Goal: Task Accomplishment & Management: Use online tool/utility

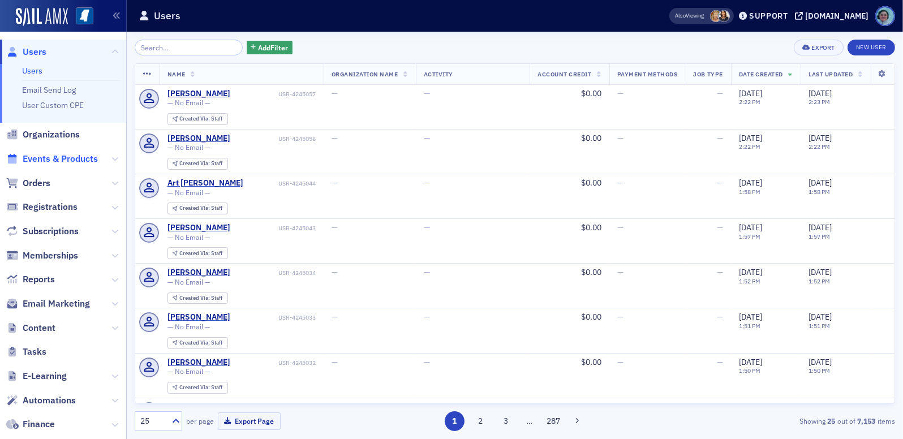
click at [79, 156] on span "Events & Products" at bounding box center [60, 159] width 75 height 12
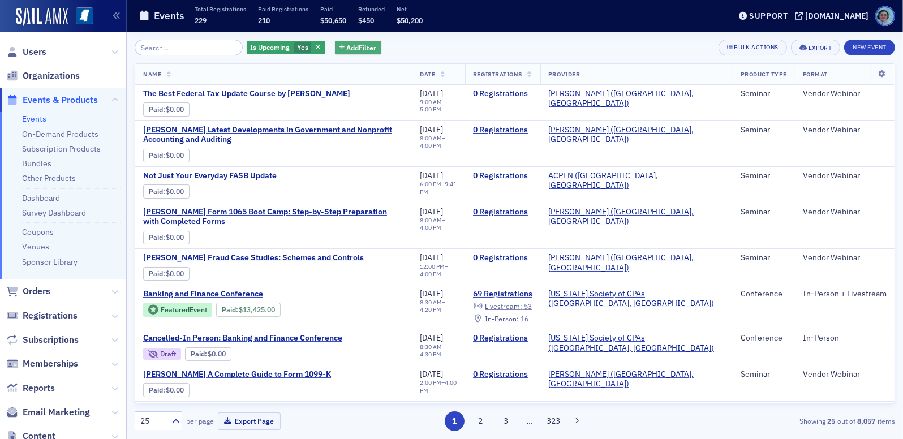
click at [366, 46] on span "Add Filter" at bounding box center [362, 47] width 30 height 10
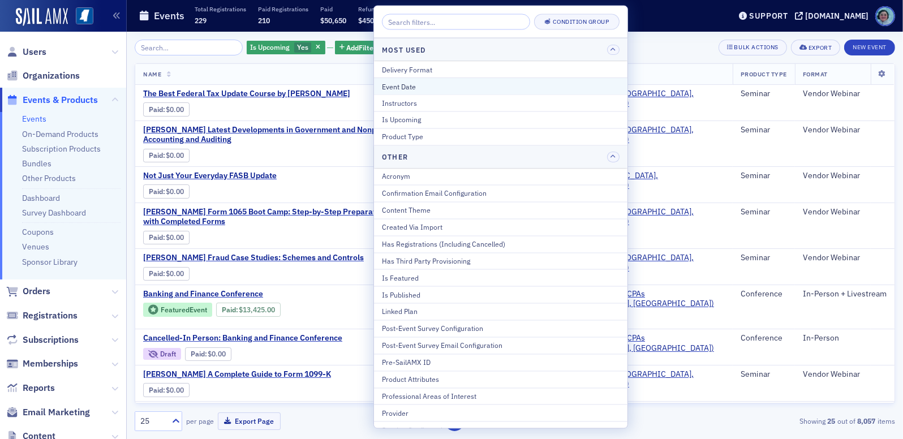
click at [414, 92] on button "Event Date" at bounding box center [501, 86] width 254 height 17
select select "7"
select select "2025"
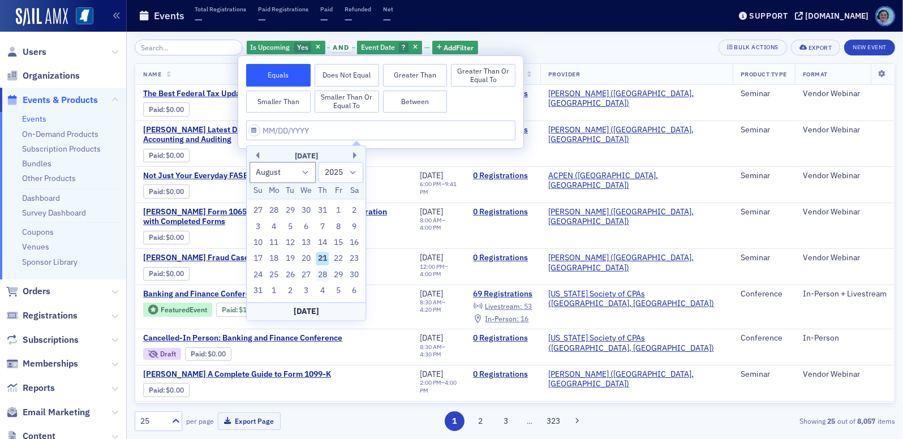
click at [328, 275] on div "28" at bounding box center [323, 275] width 14 height 14
type input "[DATE]"
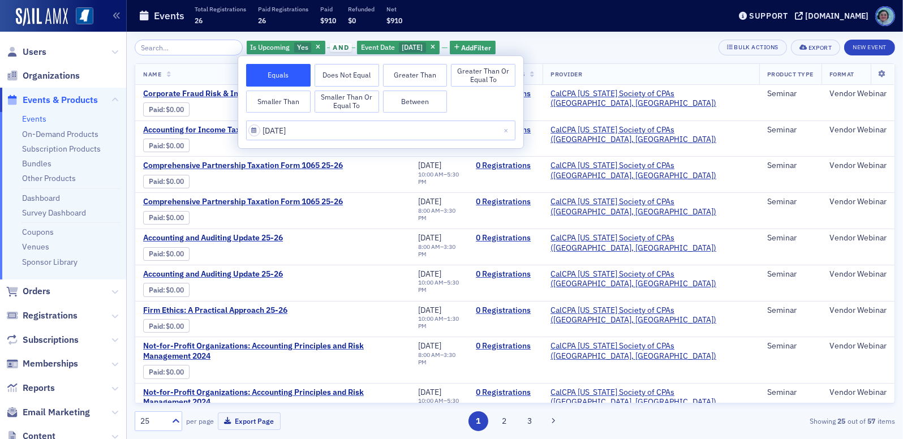
click at [566, 55] on div "Is Upcoming Yes and Event Date [DATE] Add Filter Bulk Actions Export New Event …" at bounding box center [515, 236] width 761 height 392
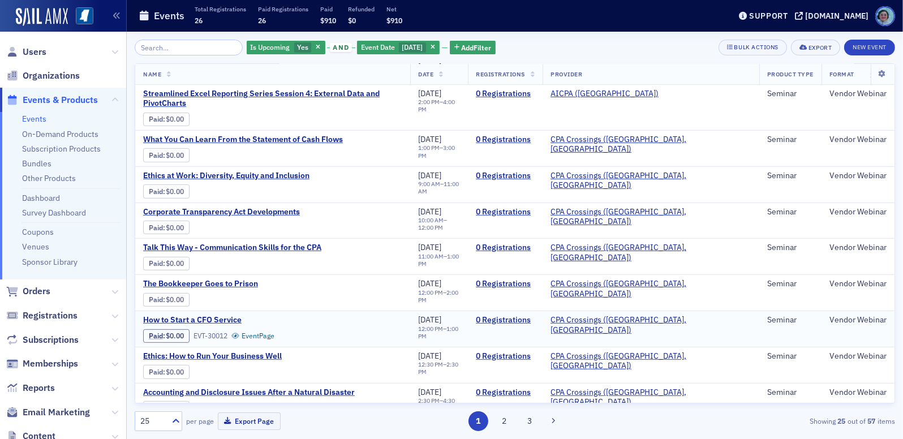
scroll to position [611, 0]
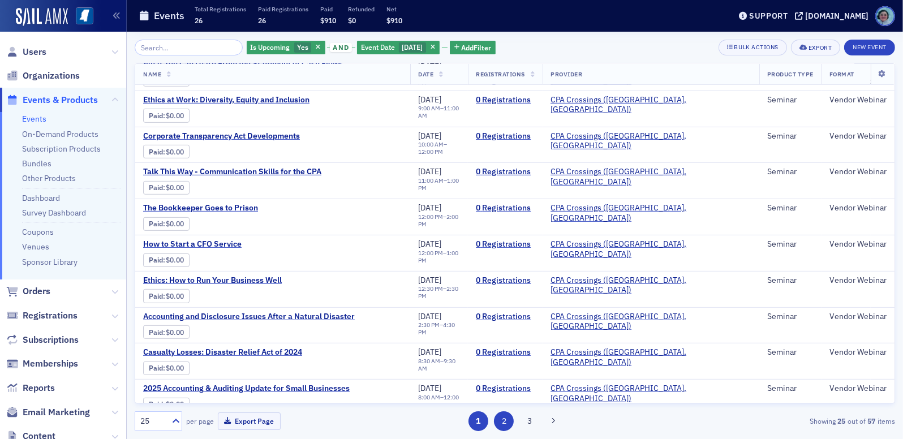
click at [504, 421] on button "2" at bounding box center [504, 422] width 20 height 20
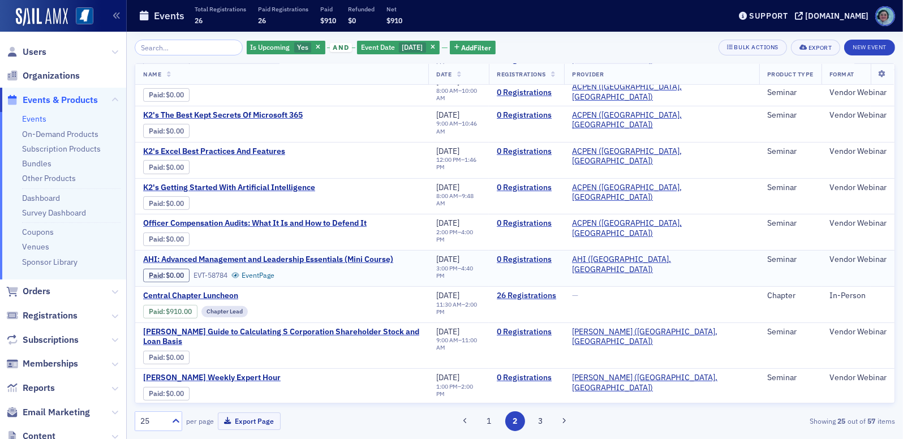
scroll to position [581, 0]
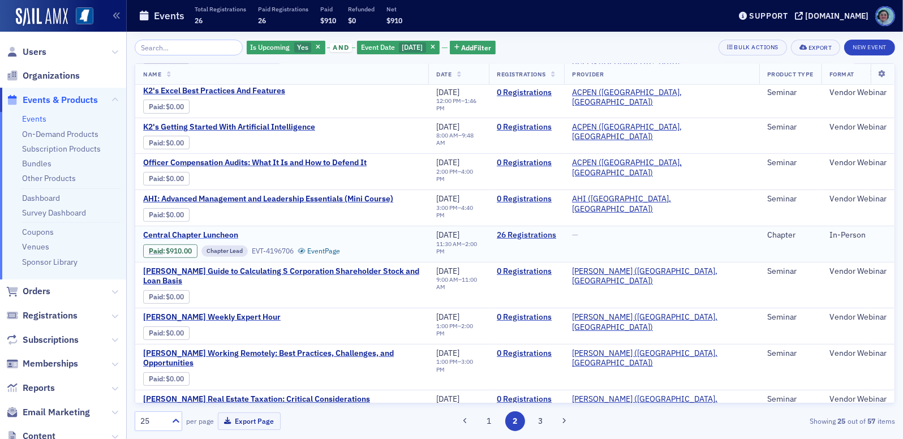
click at [215, 230] on span "Central Chapter Luncheon" at bounding box center [238, 235] width 190 height 10
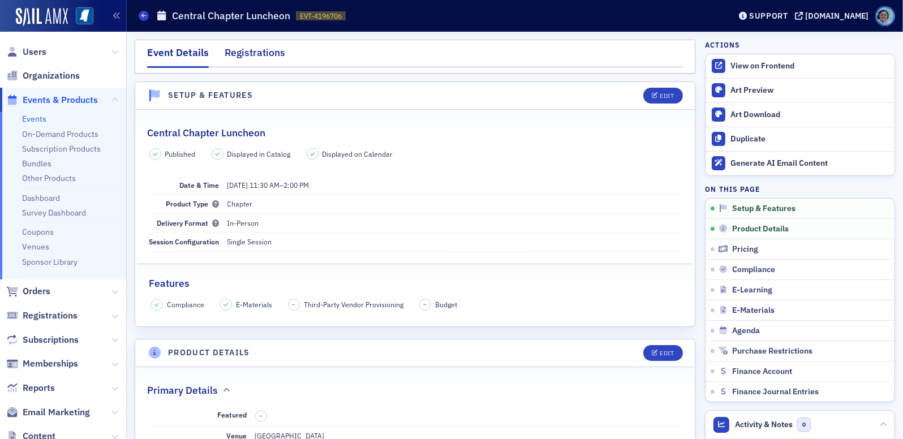
click at [277, 63] on div "Registrations" at bounding box center [255, 55] width 61 height 21
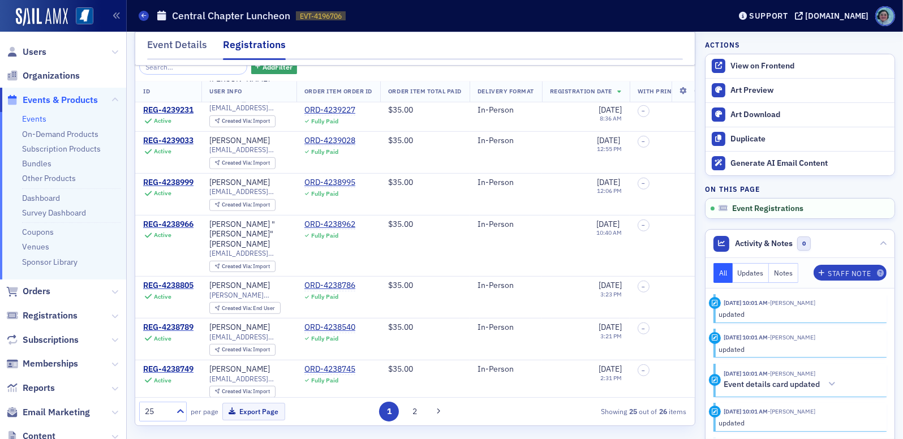
scroll to position [784, 0]
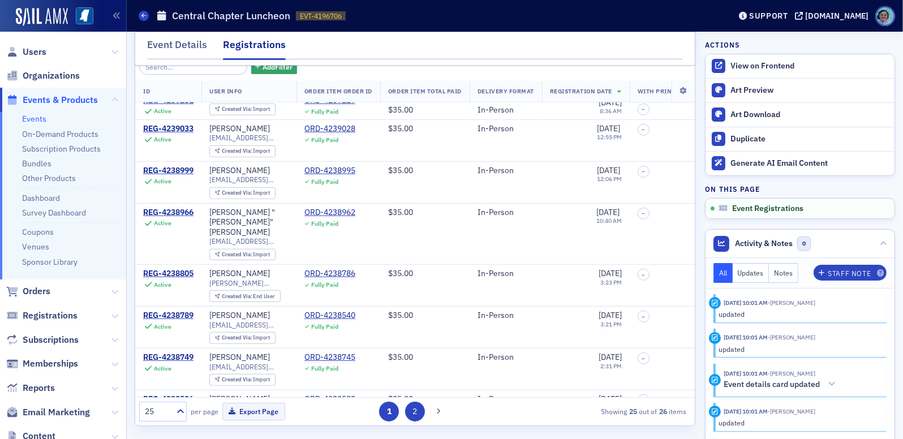
click at [414, 407] on button "2" at bounding box center [415, 412] width 20 height 20
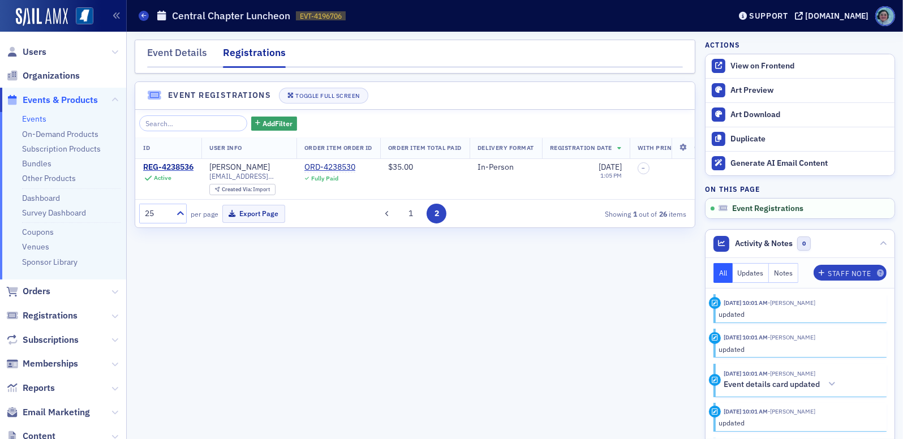
scroll to position [0, 0]
click at [413, 224] on button "1" at bounding box center [411, 214] width 20 height 20
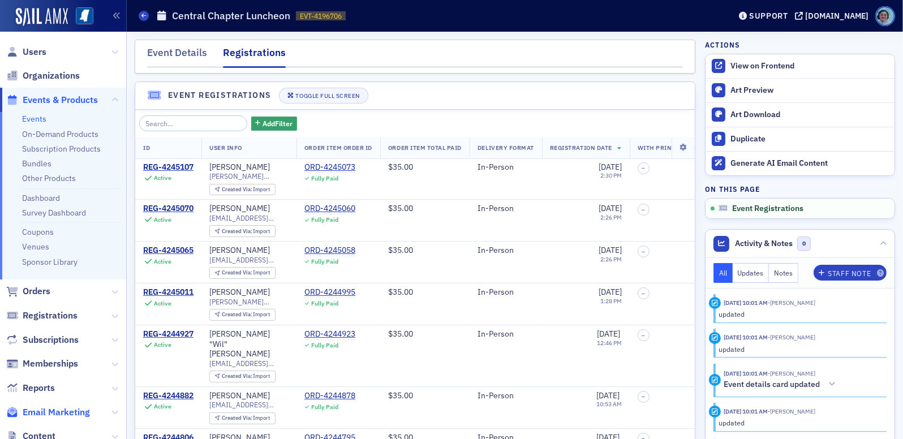
click at [66, 409] on span "Email Marketing" at bounding box center [56, 412] width 67 height 12
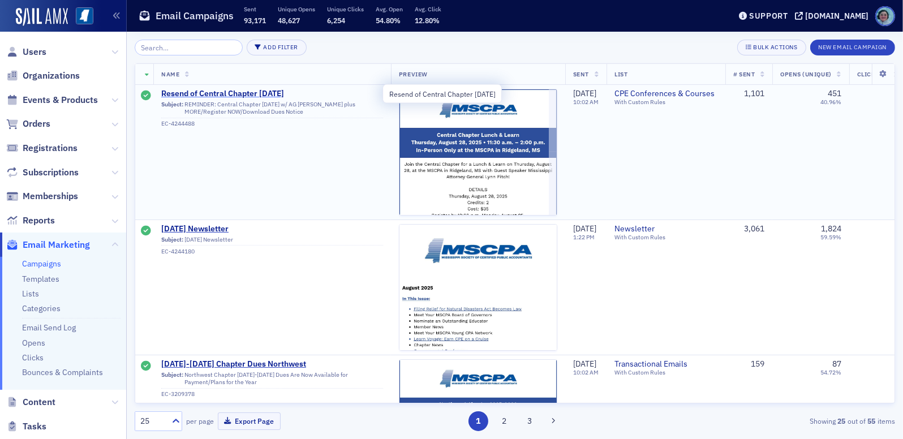
click at [294, 96] on span "Resend of Central Chapter [DATE]" at bounding box center [272, 94] width 222 height 10
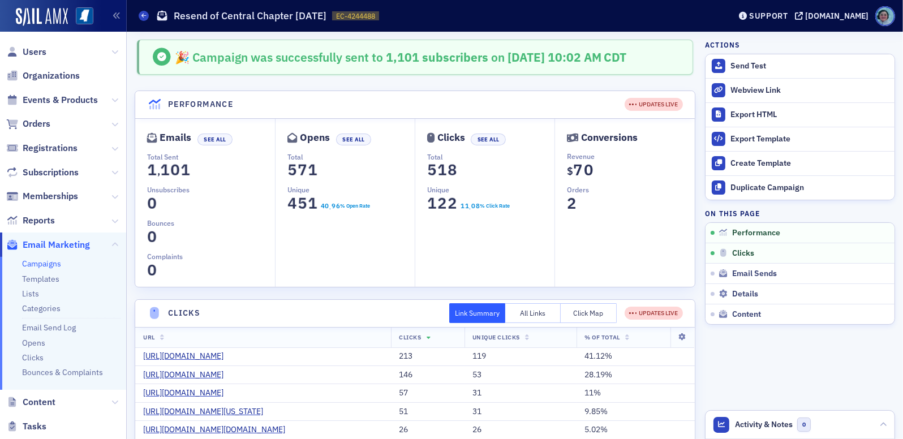
click at [577, 314] on button "Click Map" at bounding box center [589, 313] width 56 height 20
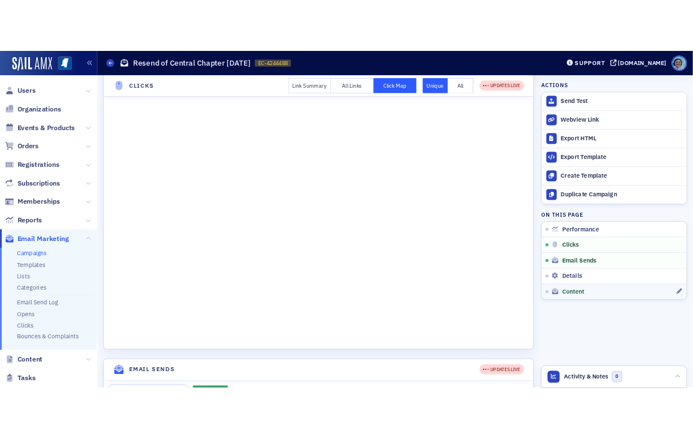
scroll to position [453, 0]
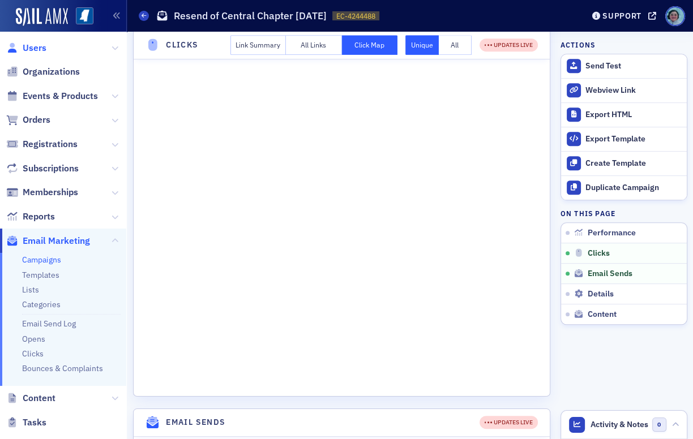
click at [44, 46] on span "Users" at bounding box center [35, 48] width 24 height 12
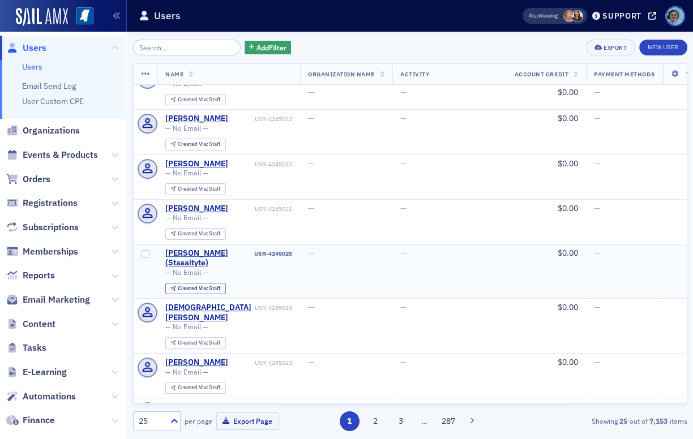
scroll to position [226, 0]
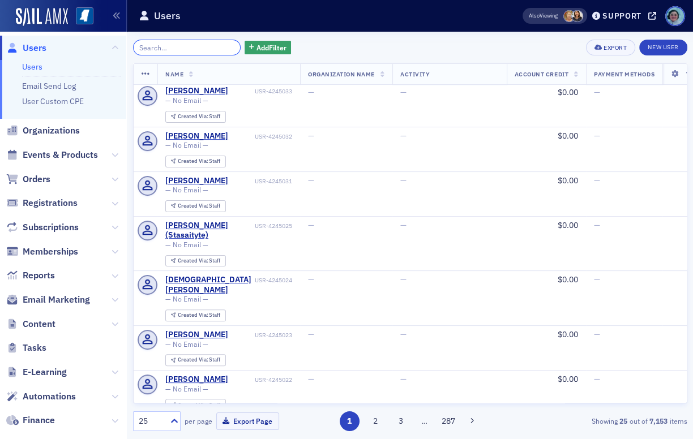
click at [192, 45] on input "search" at bounding box center [187, 48] width 108 height 16
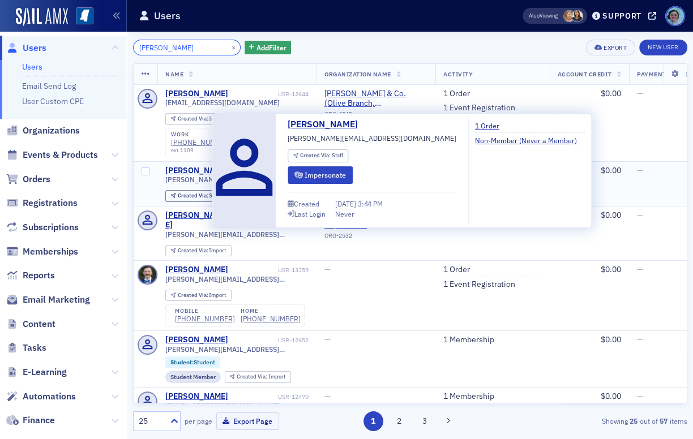
type input "[PERSON_NAME]"
click at [193, 174] on div "[PERSON_NAME]" at bounding box center [196, 171] width 63 height 10
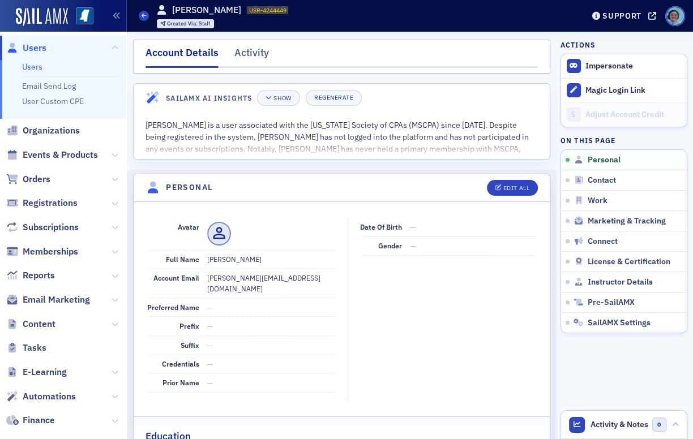
click at [237, 279] on dd "[PERSON_NAME][EMAIL_ADDRESS][DOMAIN_NAME]" at bounding box center [271, 283] width 128 height 29
copy dd "[PERSON_NAME][EMAIL_ADDRESS][DOMAIN_NAME]"
click at [140, 15] on span at bounding box center [144, 16] width 10 height 10
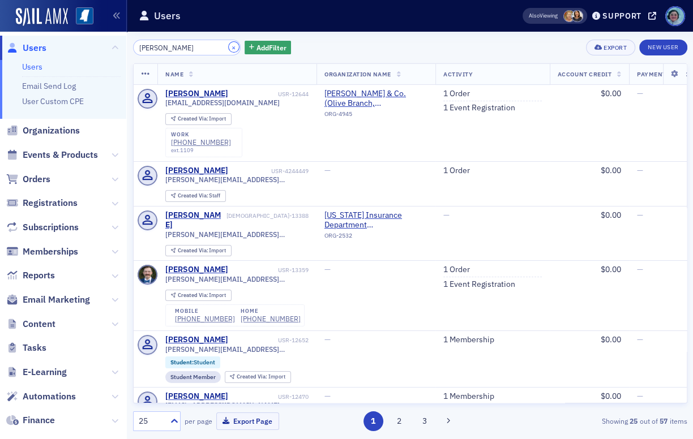
click at [229, 43] on button "×" at bounding box center [234, 47] width 10 height 10
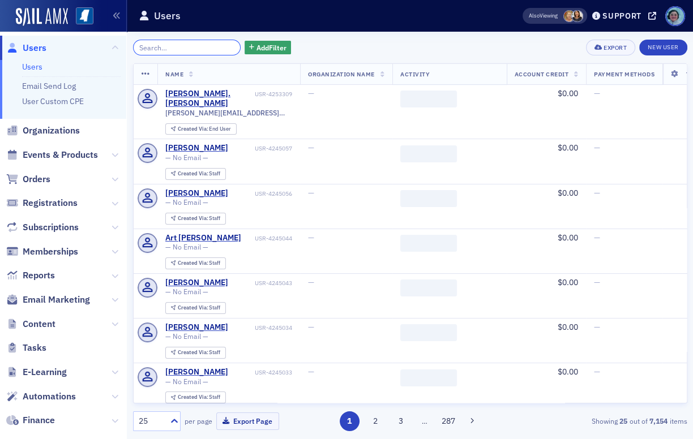
click at [204, 43] on input "search" at bounding box center [187, 48] width 108 height 16
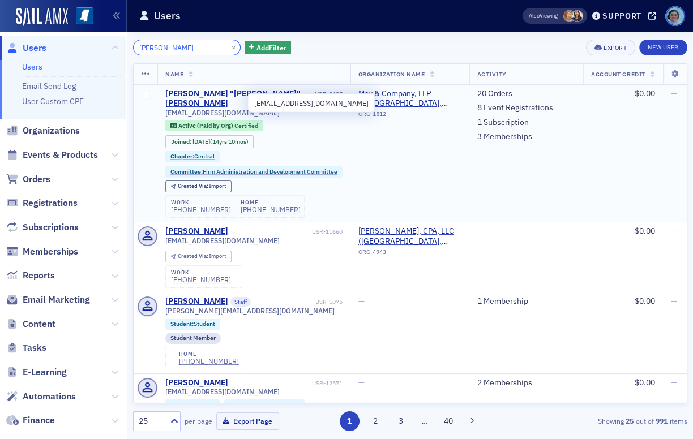
type input "[PERSON_NAME]"
click at [238, 109] on span "[EMAIL_ADDRESS][DOMAIN_NAME]" at bounding box center [222, 113] width 114 height 8
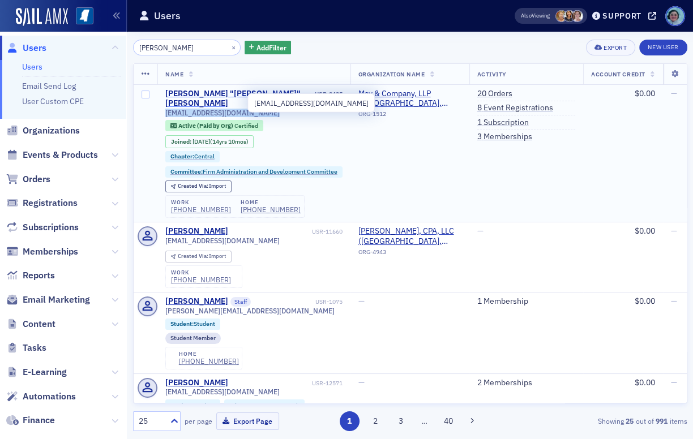
copy div "[EMAIL_ADDRESS][DOMAIN_NAME]"
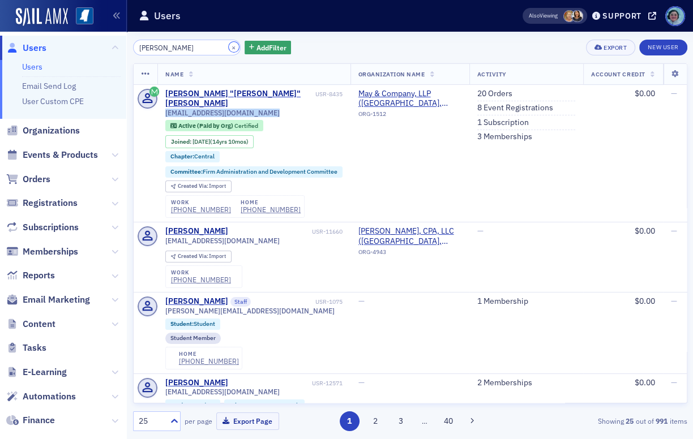
click at [229, 44] on button "×" at bounding box center [234, 47] width 10 height 10
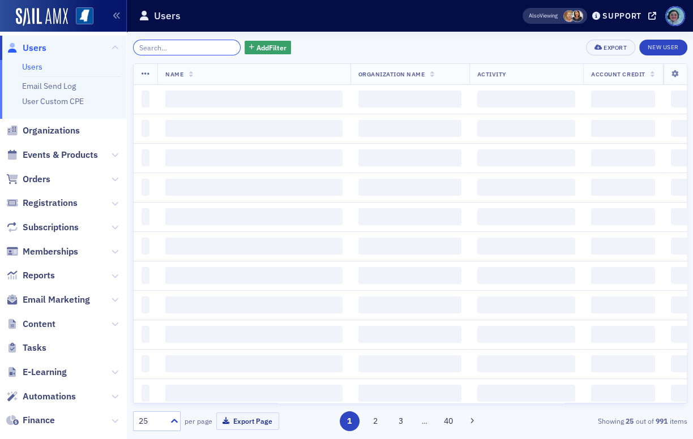
click at [202, 44] on input "search" at bounding box center [187, 48] width 108 height 16
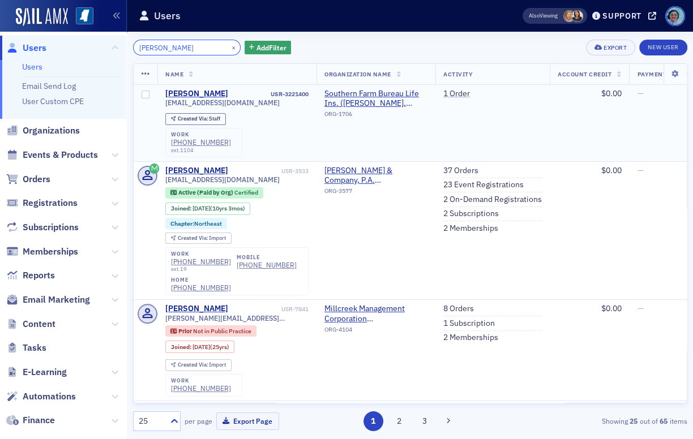
type input "[PERSON_NAME]"
click at [205, 101] on span "[EMAIL_ADDRESS][DOMAIN_NAME]" at bounding box center [222, 102] width 114 height 8
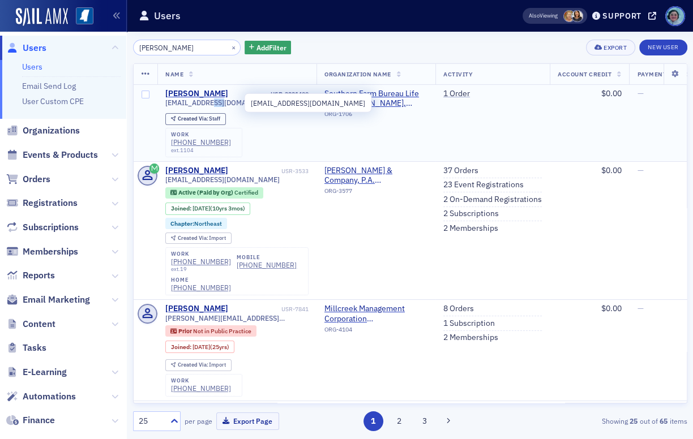
click at [205, 101] on span "[EMAIL_ADDRESS][DOMAIN_NAME]" at bounding box center [222, 102] width 114 height 8
copy div "[EMAIL_ADDRESS][DOMAIN_NAME]"
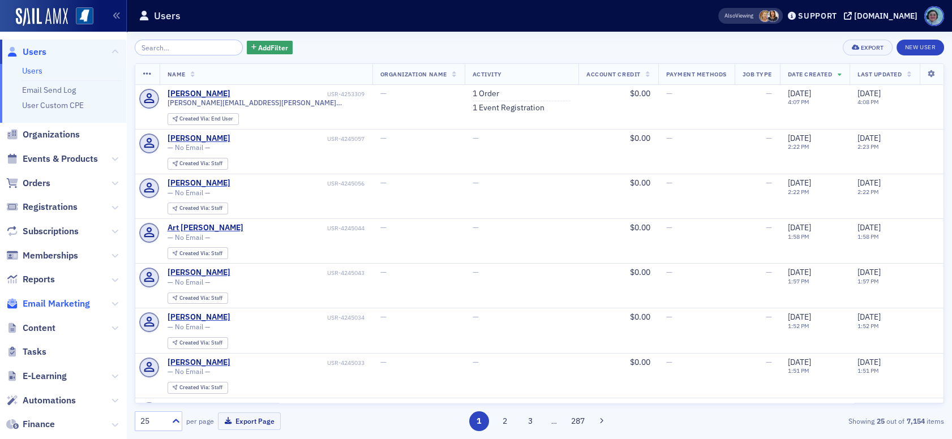
click at [81, 305] on span "Email Marketing" at bounding box center [56, 304] width 67 height 12
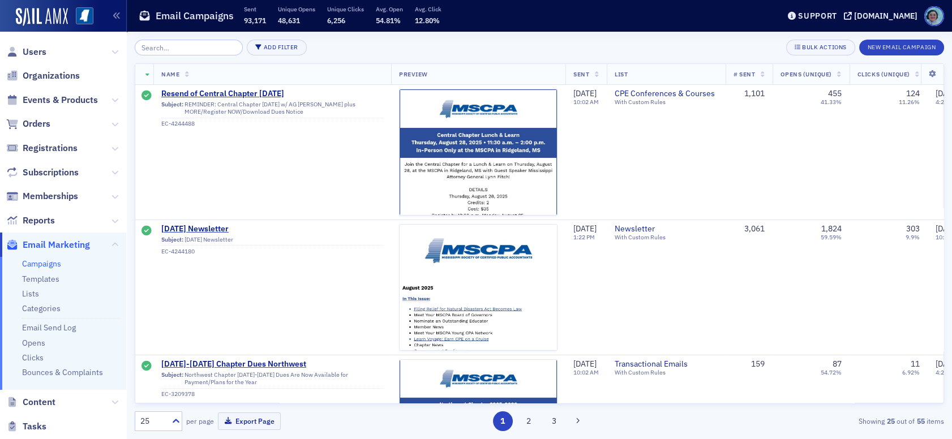
click at [216, 44] on input "search" at bounding box center [189, 48] width 108 height 16
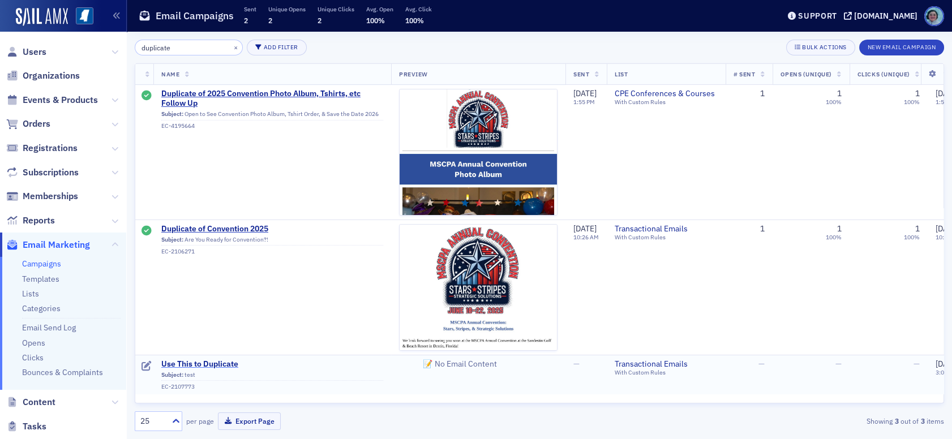
type input "duplicate"
click at [222, 364] on span "Use This to Duplicate" at bounding box center [272, 364] width 222 height 10
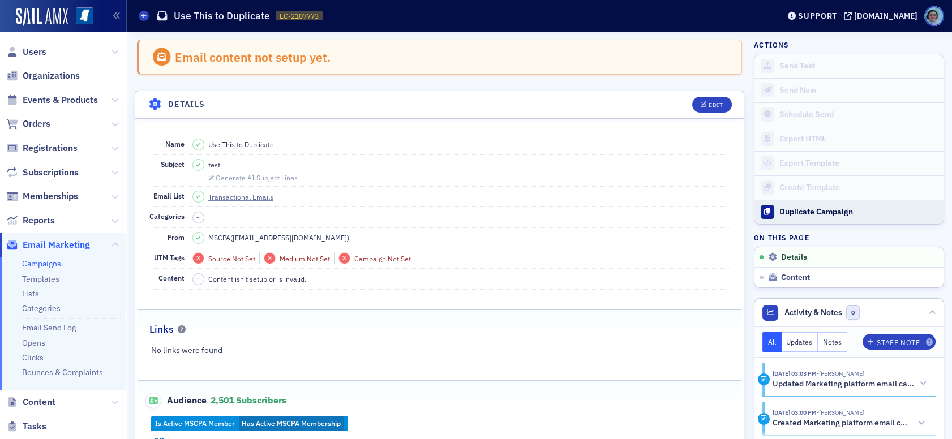
click at [832, 216] on div "Duplicate Campaign" at bounding box center [858, 212] width 158 height 10
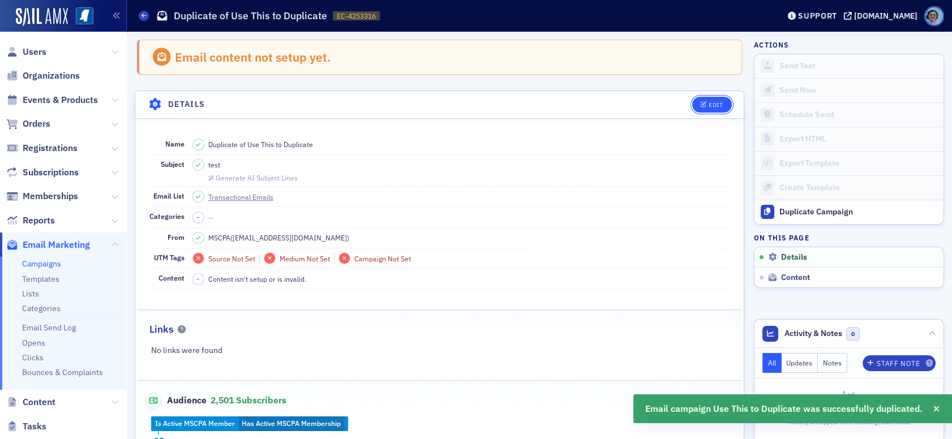
click at [697, 109] on button "Edit" at bounding box center [711, 105] width 39 height 16
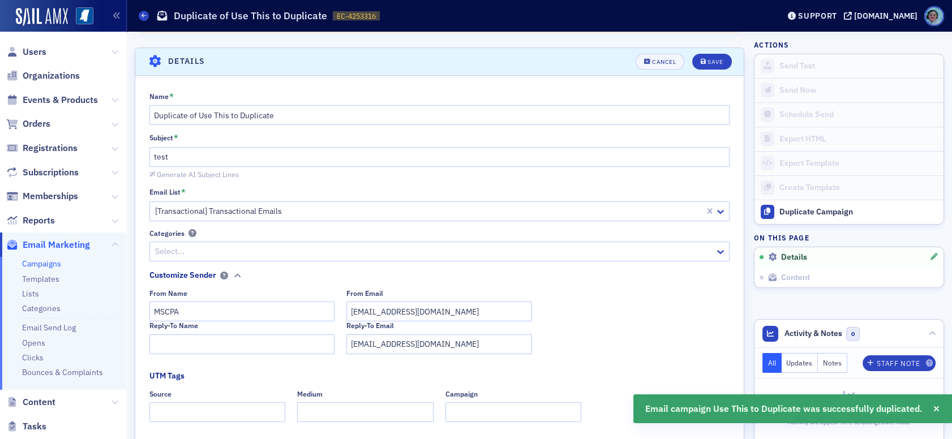
scroll to position [53, 0]
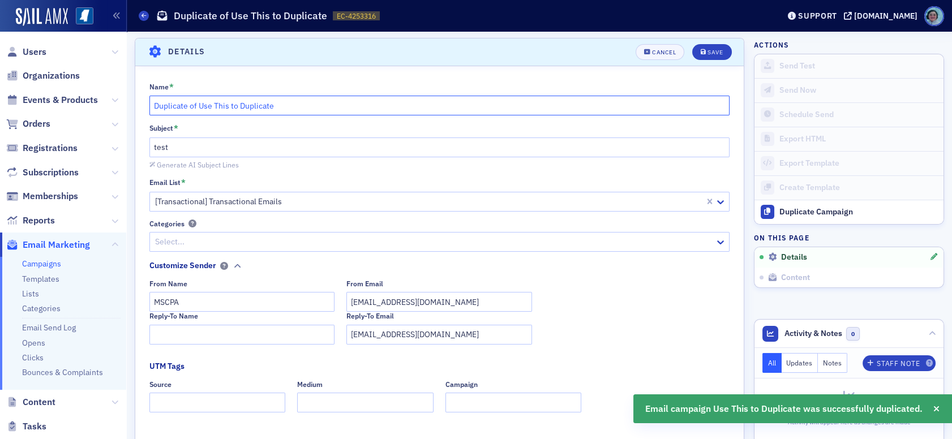
drag, startPoint x: 360, startPoint y: 106, endPoint x: 22, endPoint y: 109, distance: 338.5
click at [22, 109] on div "Users Organizations Events & Products Orders Registrations Subscriptions Member…" at bounding box center [476, 219] width 952 height 439
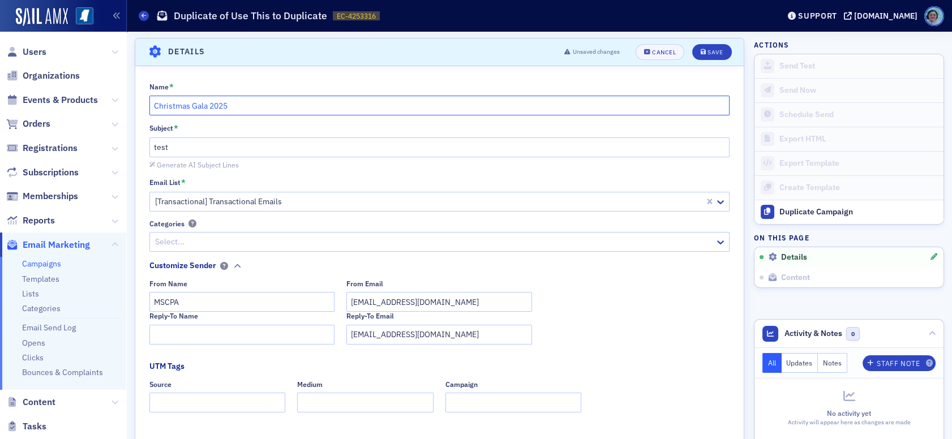
type input "Christmas Gala 2025"
click at [255, 157] on div "Subject * test Generate AI Subject Lines" at bounding box center [439, 146] width 581 height 46
click at [256, 149] on input "test" at bounding box center [439, 148] width 581 height 20
paste input "SAVE THE DATE: MSCPA Christmas Gala on Thursday, Dec 11 2025"
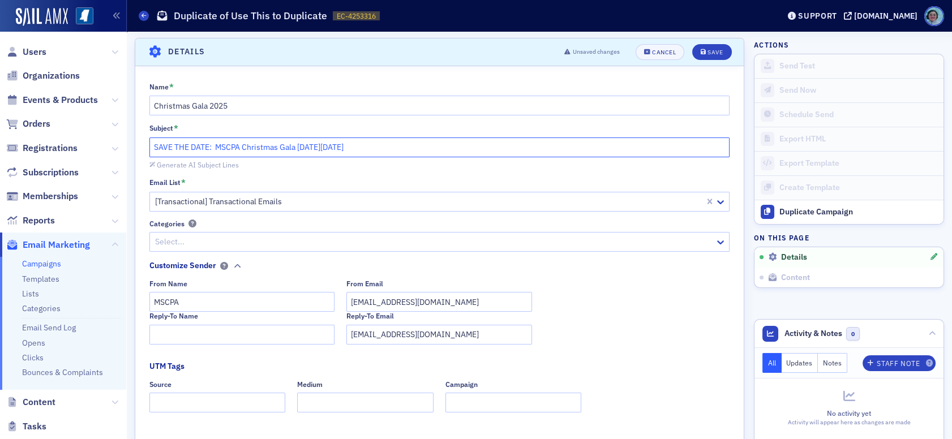
type input "SAVE THE DATE: MSCPA Christmas Gala on Thursday, Dec 11 2025"
click at [378, 199] on div at bounding box center [429, 202] width 550 height 14
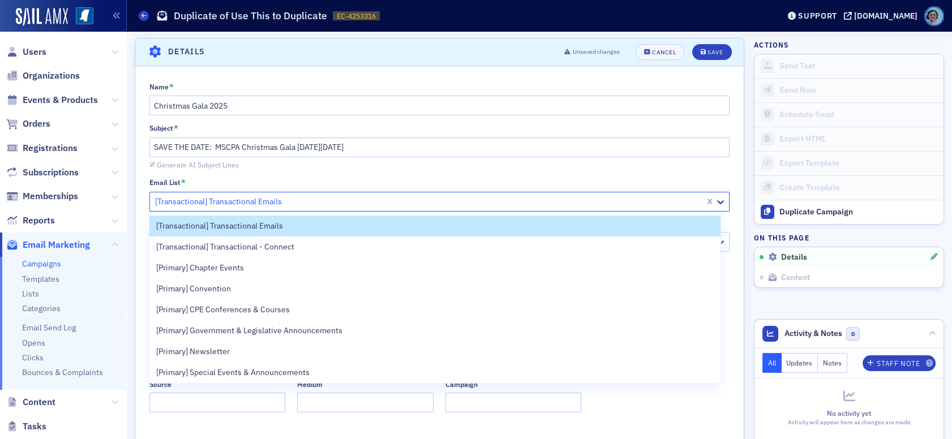
click at [382, 183] on div "Email List *" at bounding box center [439, 183] width 581 height 10
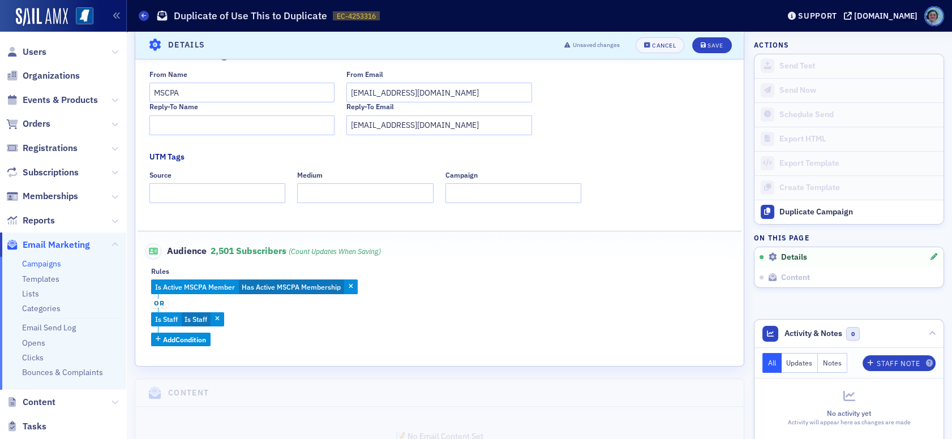
scroll to position [196, 0]
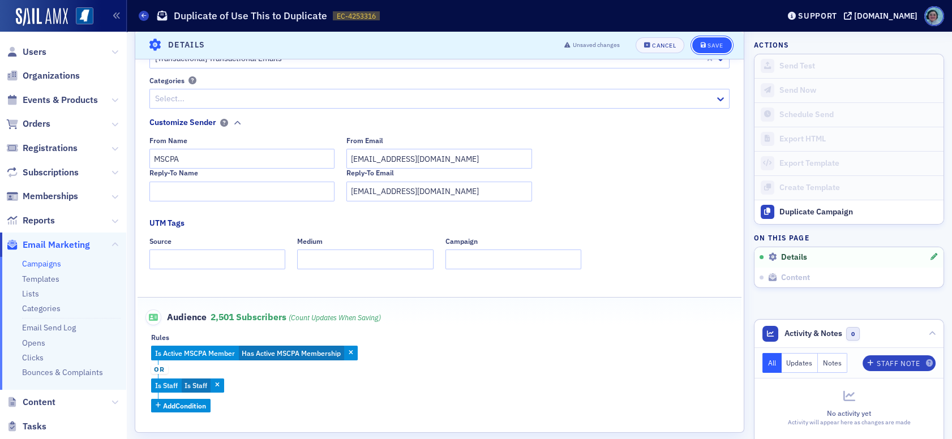
click at [712, 45] on div "Save" at bounding box center [715, 45] width 15 height 6
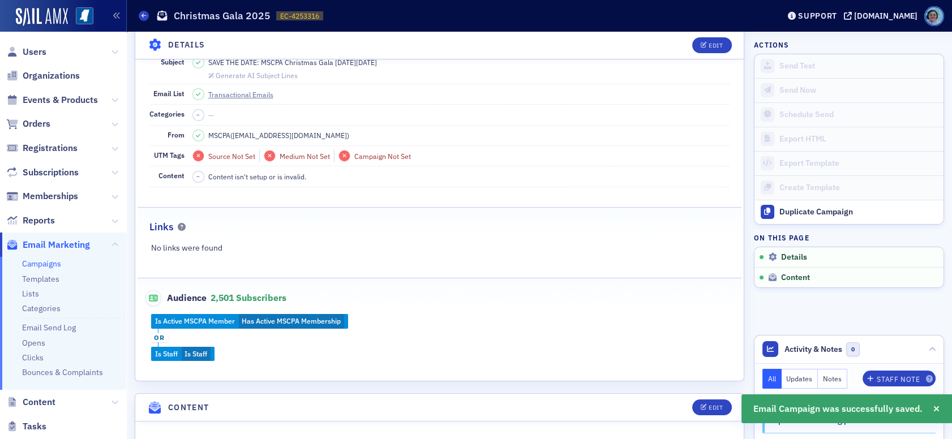
scroll to position [163, 0]
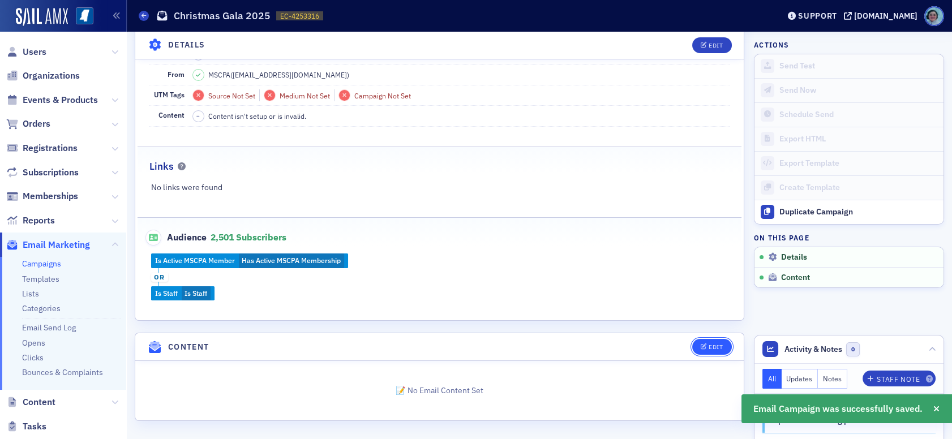
click at [707, 340] on button "Edit" at bounding box center [711, 347] width 39 height 16
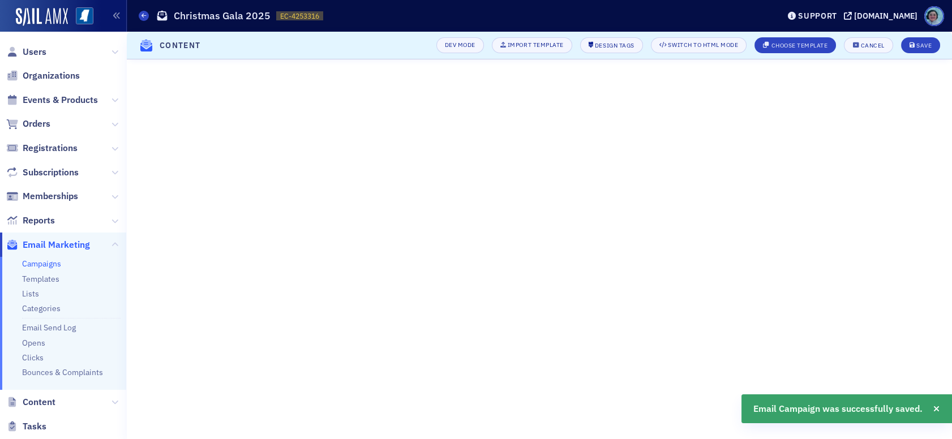
scroll to position [63, 0]
click at [786, 44] on div "Choose Template" at bounding box center [800, 45] width 57 height 6
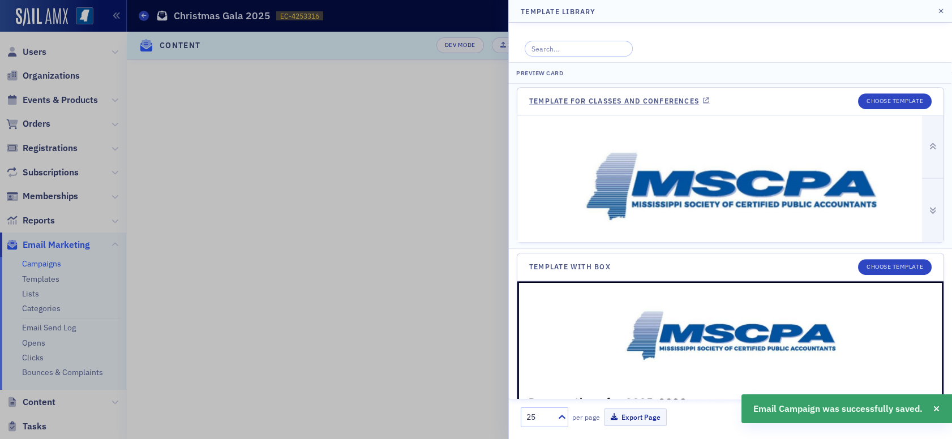
scroll to position [1415, 0]
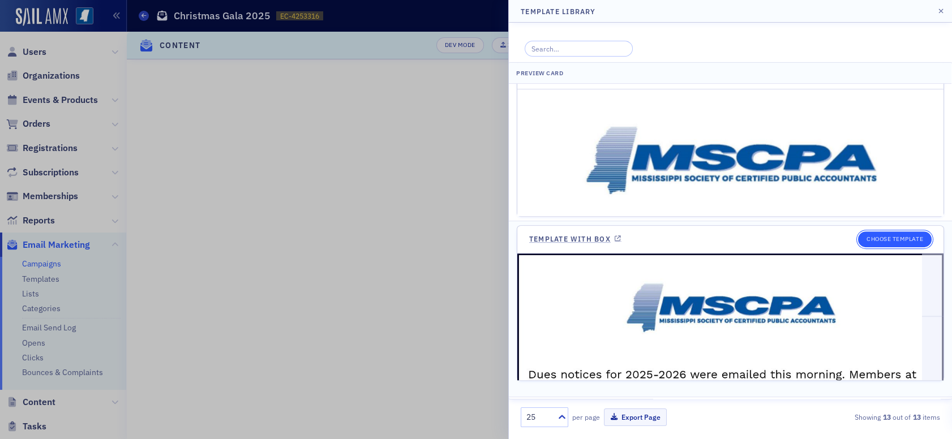
click at [884, 239] on button "Choose Template" at bounding box center [895, 240] width 74 height 16
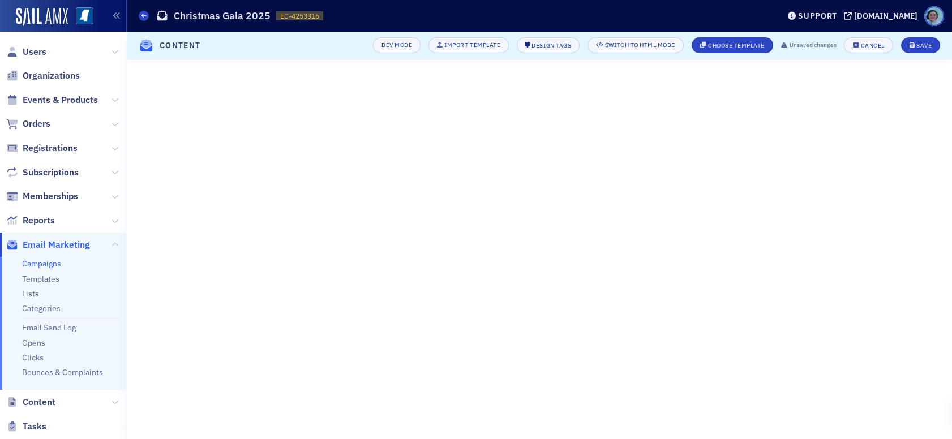
scroll to position [63, 0]
click at [918, 44] on div "Save" at bounding box center [923, 45] width 15 height 6
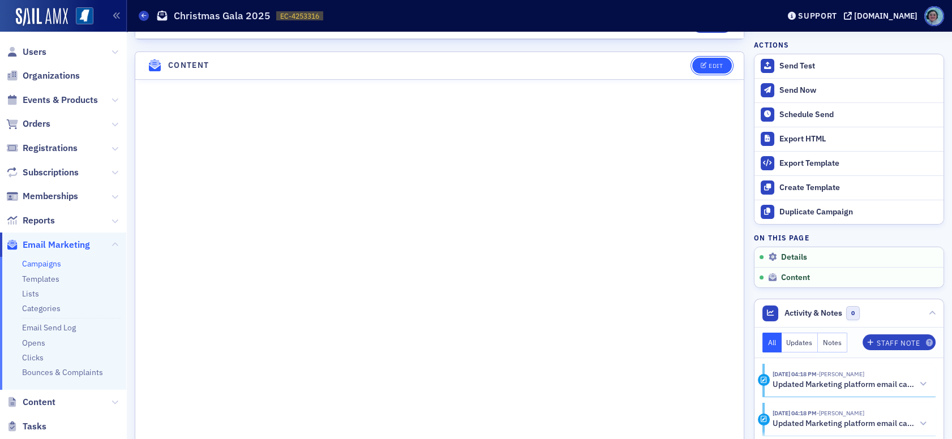
click at [701, 65] on icon "button" at bounding box center [704, 66] width 7 height 6
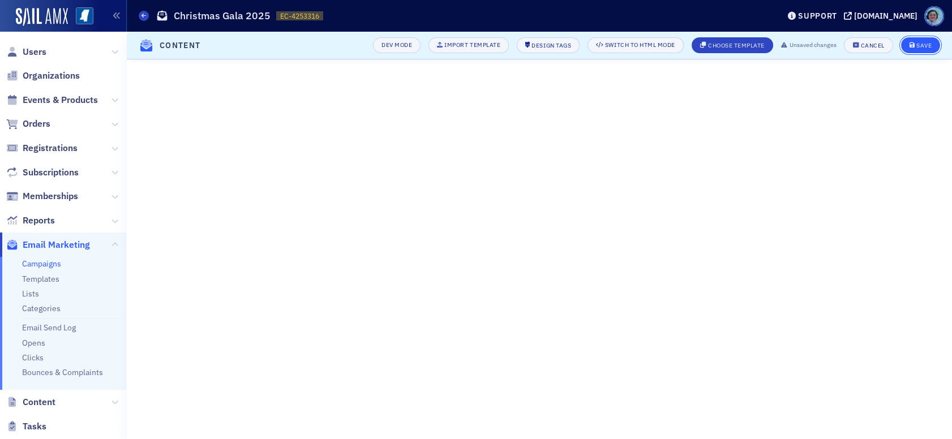
click at [921, 42] on div "Save" at bounding box center [923, 45] width 15 height 6
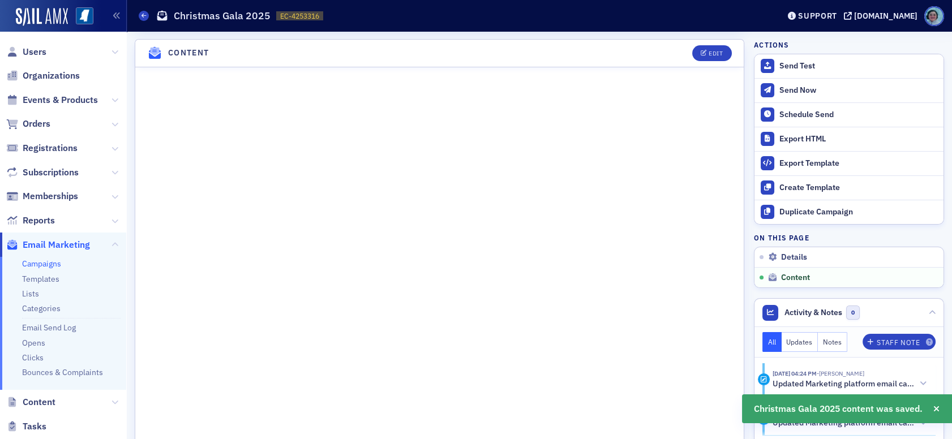
scroll to position [477, 0]
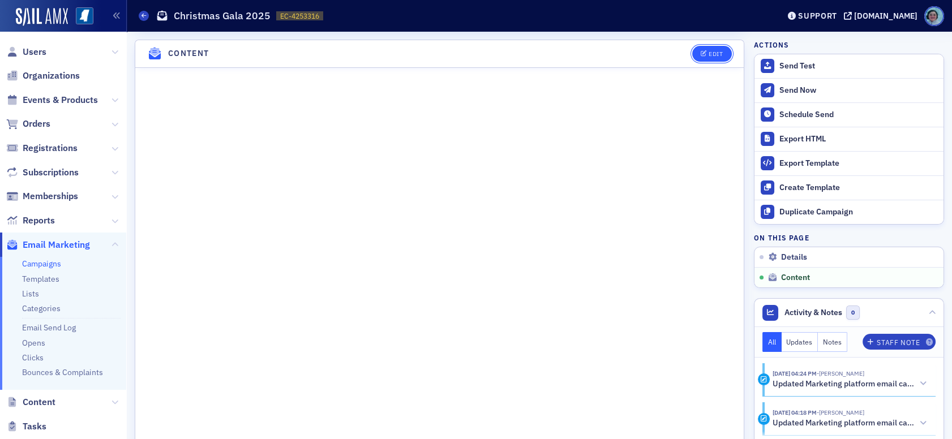
click at [703, 46] on button "Edit" at bounding box center [711, 54] width 39 height 16
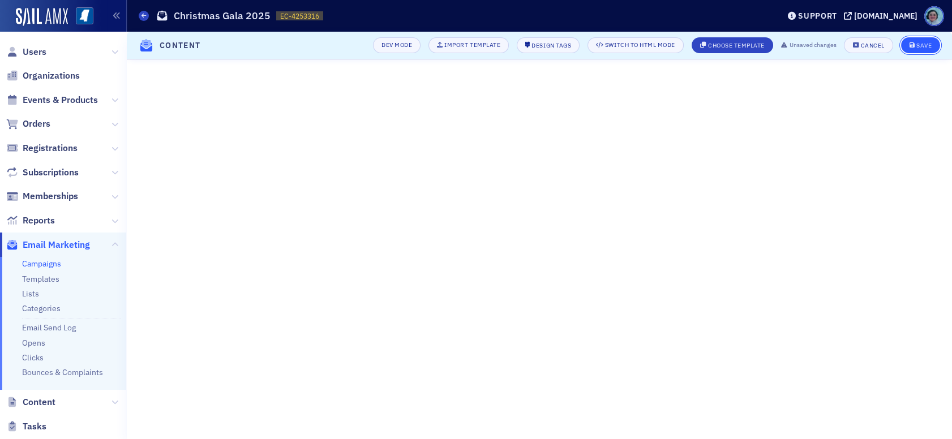
click at [907, 46] on button "Save" at bounding box center [920, 45] width 39 height 16
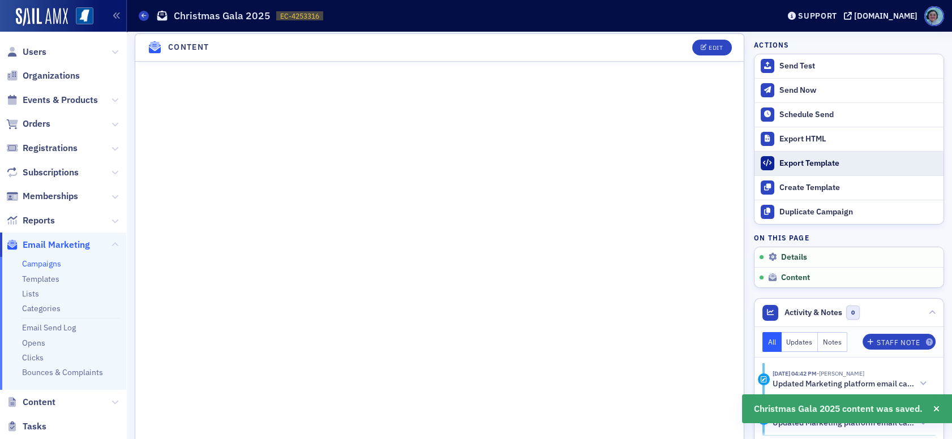
scroll to position [463, 0]
